Goal: Information Seeking & Learning: Learn about a topic

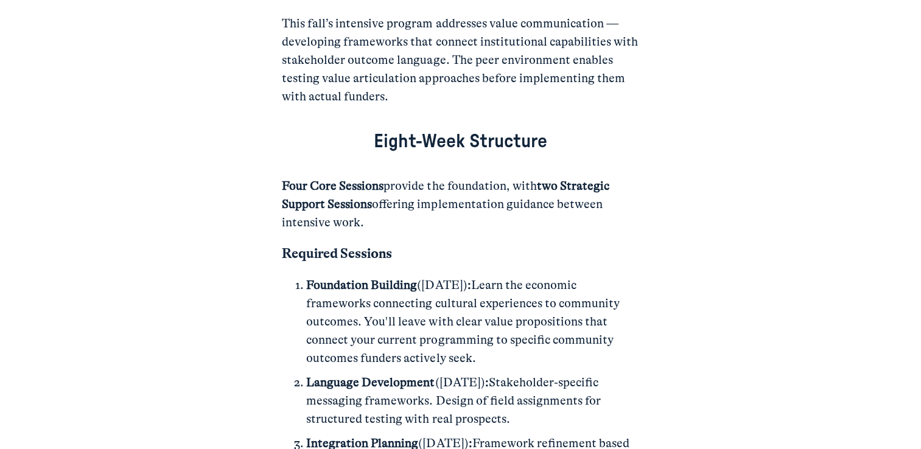
scroll to position [2036, 0]
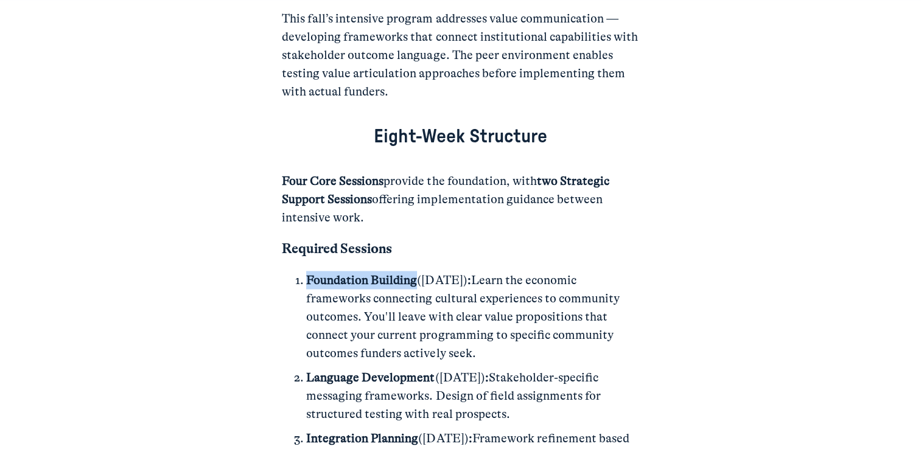
drag, startPoint x: 306, startPoint y: 256, endPoint x: 415, endPoint y: 261, distance: 109.1
click at [415, 271] on p "Foundation Building ([DATE]) : Learn the economic frameworks connecting cultura…" at bounding box center [472, 316] width 332 height 91
drag, startPoint x: 415, startPoint y: 261, endPoint x: 399, endPoint y: 255, distance: 16.4
copy strong "Foundation Building"
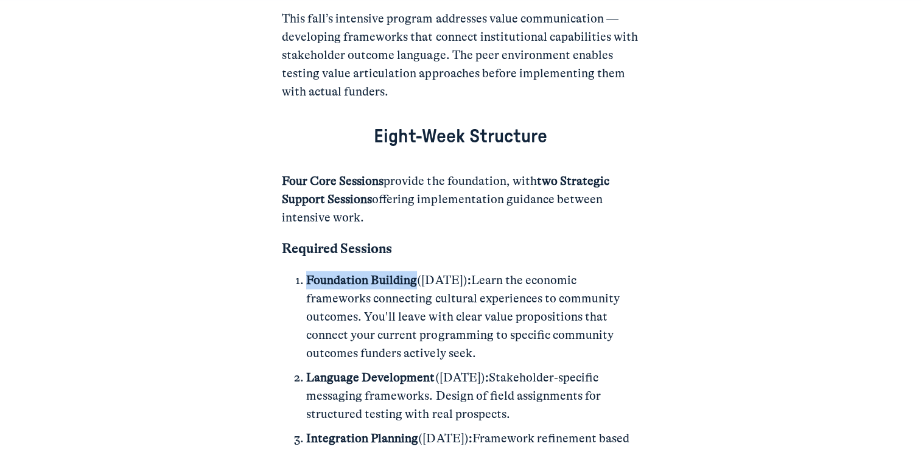
drag, startPoint x: 477, startPoint y: 332, endPoint x: 309, endPoint y: 262, distance: 181.7
click at [309, 271] on p "Foundation Building ([DATE]) : Learn the economic frameworks connecting cultura…" at bounding box center [472, 316] width 332 height 91
copy p "Foundation Building ([DATE]) : Learn the economic frameworks connecting cultura…"
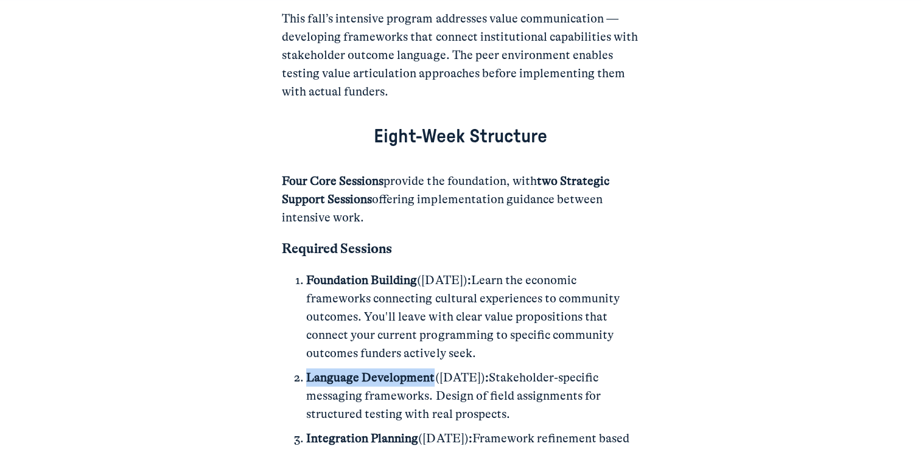
drag, startPoint x: 307, startPoint y: 354, endPoint x: 432, endPoint y: 346, distance: 125.1
click at [432, 346] on ol "Foundation Building ([DATE]) : Learn the economic frameworks connecting cultura…" at bounding box center [460, 408] width 357 height 274
copy strong "Language Development"
click at [307, 370] on strong "Language Development" at bounding box center [370, 377] width 128 height 14
drag, startPoint x: 521, startPoint y: 392, endPoint x: 306, endPoint y: 361, distance: 217.7
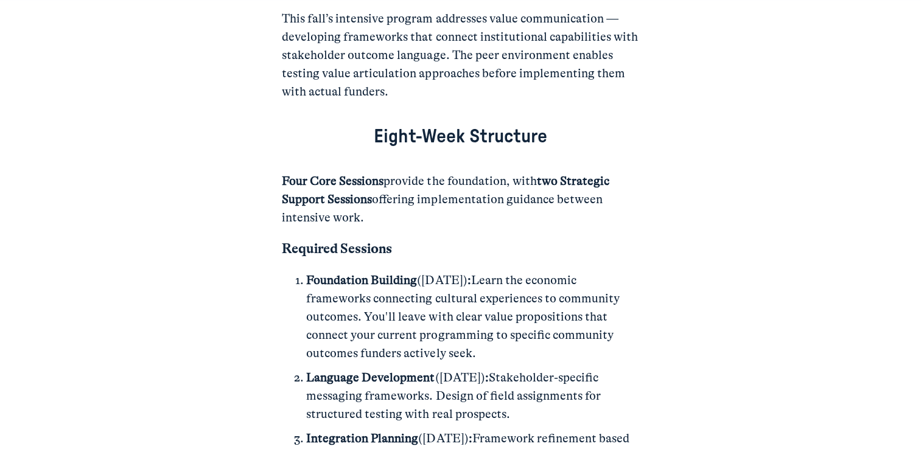
click at [306, 368] on p "Language Development ([DATE]) : Stakeholder-specific messaging frameworks. Desi…" at bounding box center [472, 395] width 332 height 55
copy p "Language Development ([DATE]) : Stakeholder-specific messaging frameworks. Desi…"
click at [306, 368] on p "Language Development ([DATE]) : Stakeholder-specific messaging frameworks. Desi…" at bounding box center [472, 395] width 332 height 55
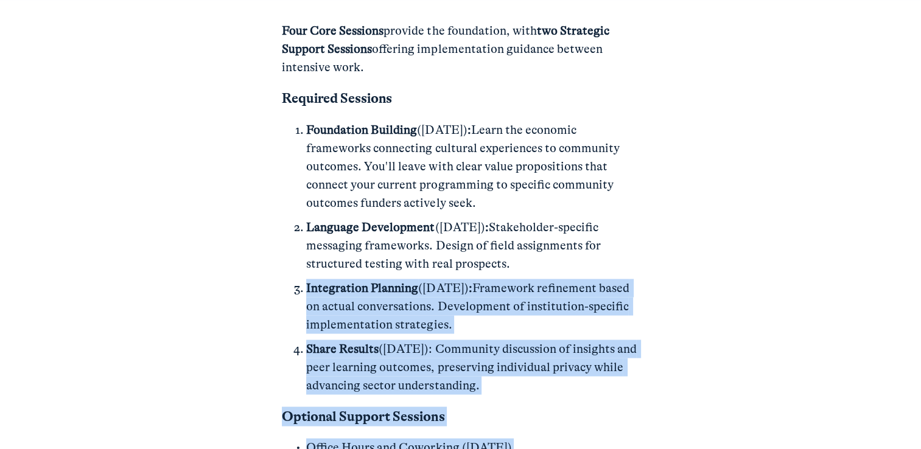
scroll to position [2301, 0]
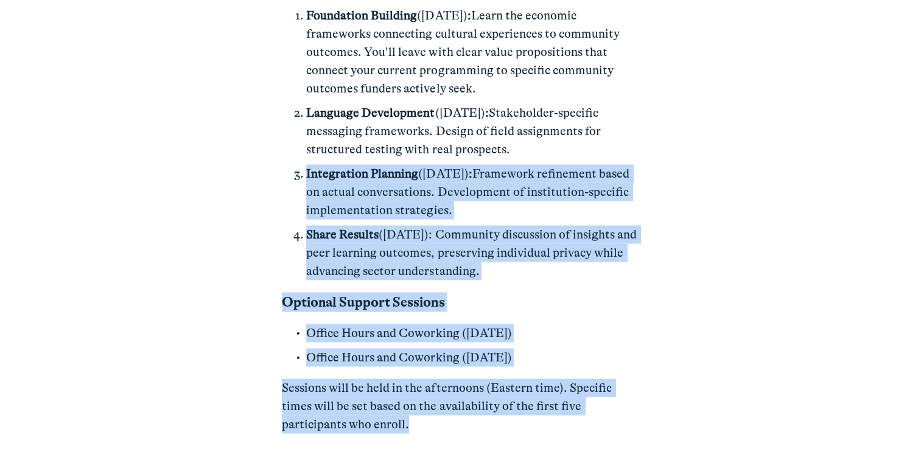
drag, startPoint x: 309, startPoint y: 418, endPoint x: 509, endPoint y: 189, distance: 304.2
click at [509, 189] on p "Integration Planning ([DATE]) : Framework refinement based on actual conversati…" at bounding box center [472, 191] width 332 height 55
copy p "Integration Planning ([DATE]) : Framework refinement based on actual conversati…"
drag, startPoint x: 294, startPoint y: 212, endPoint x: 551, endPoint y: 256, distance: 260.7
click at [551, 256] on p "Share Results ([DATE]): Community discussion of insights and peer learning outc…" at bounding box center [472, 252] width 332 height 55
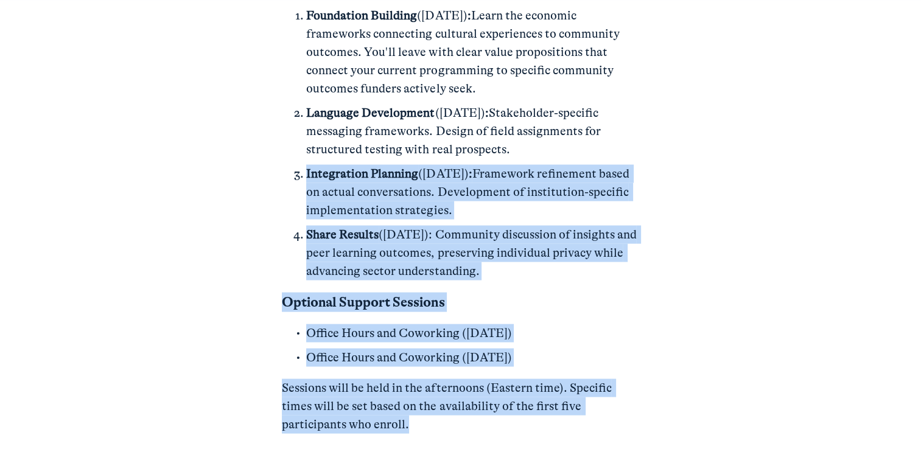
copy p "Share Results ([DATE]): Community discussion of insights and peer learning outc…"
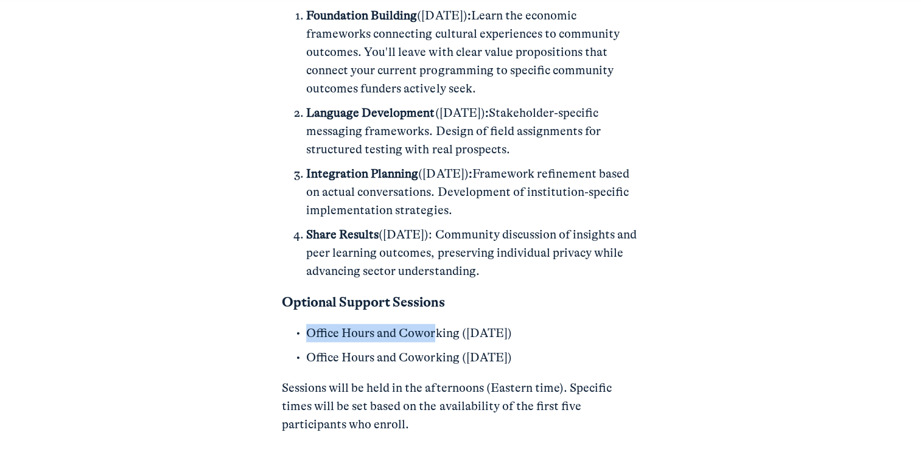
drag, startPoint x: 307, startPoint y: 309, endPoint x: 434, endPoint y: 313, distance: 126.1
click at [434, 324] on p "Office Hours and Coworking ([DATE])" at bounding box center [472, 333] width 332 height 18
click at [287, 292] on p "Optional Support Sessions" at bounding box center [460, 301] width 357 height 19
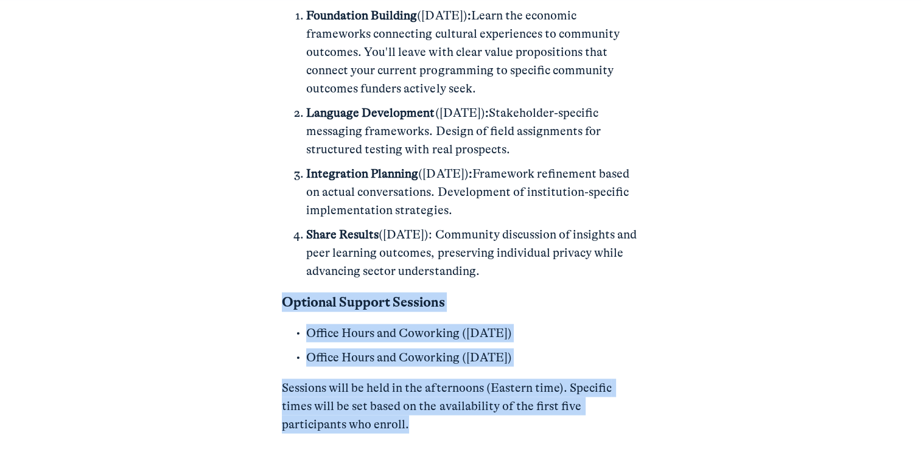
drag, startPoint x: 279, startPoint y: 276, endPoint x: 434, endPoint y: 399, distance: 198.1
copy div "Optional Support Sessions Office Hours and Coworking ([DATE]) Office Hours and …"
